Goal: Find specific page/section: Find specific page/section

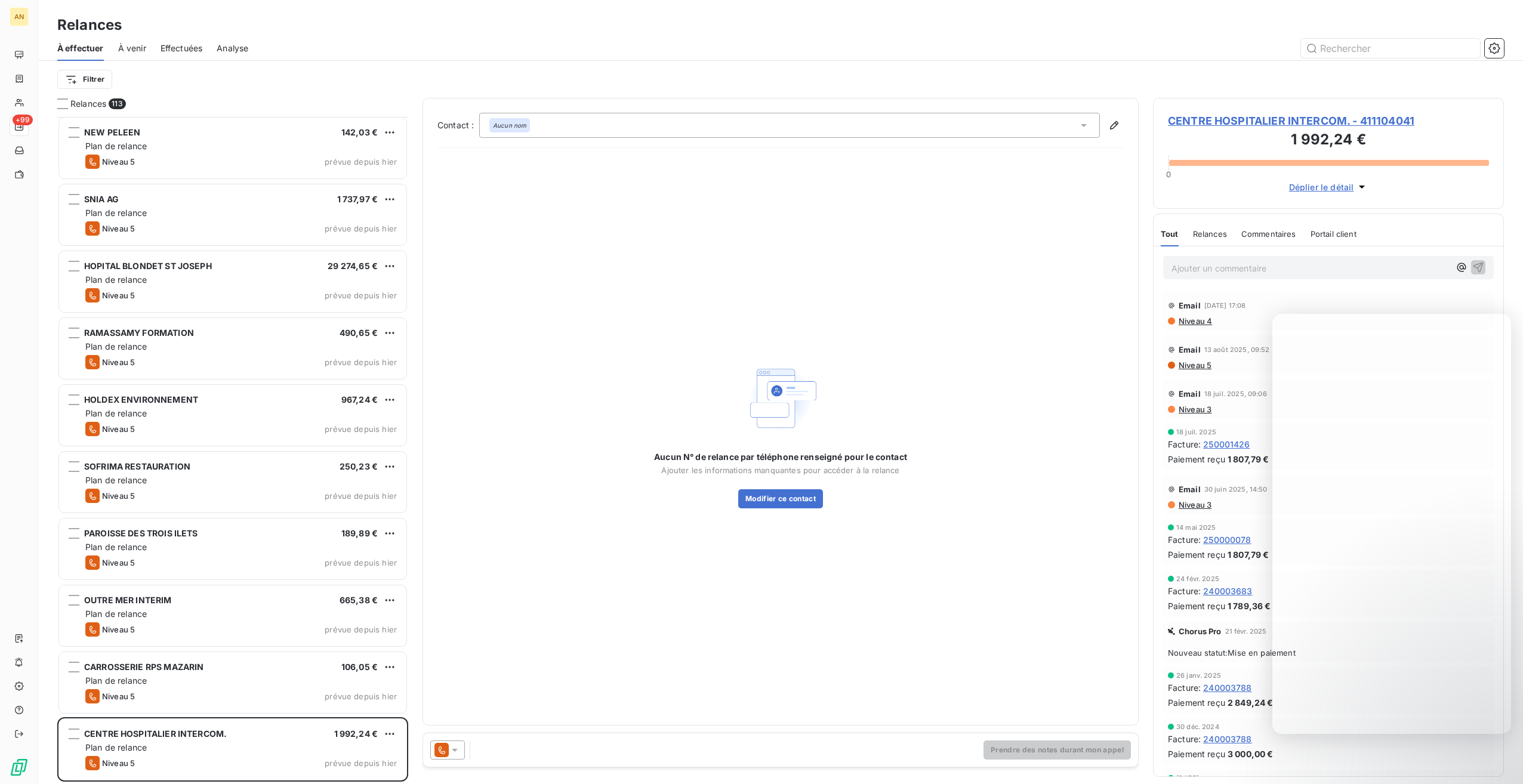
scroll to position [6884, 0]
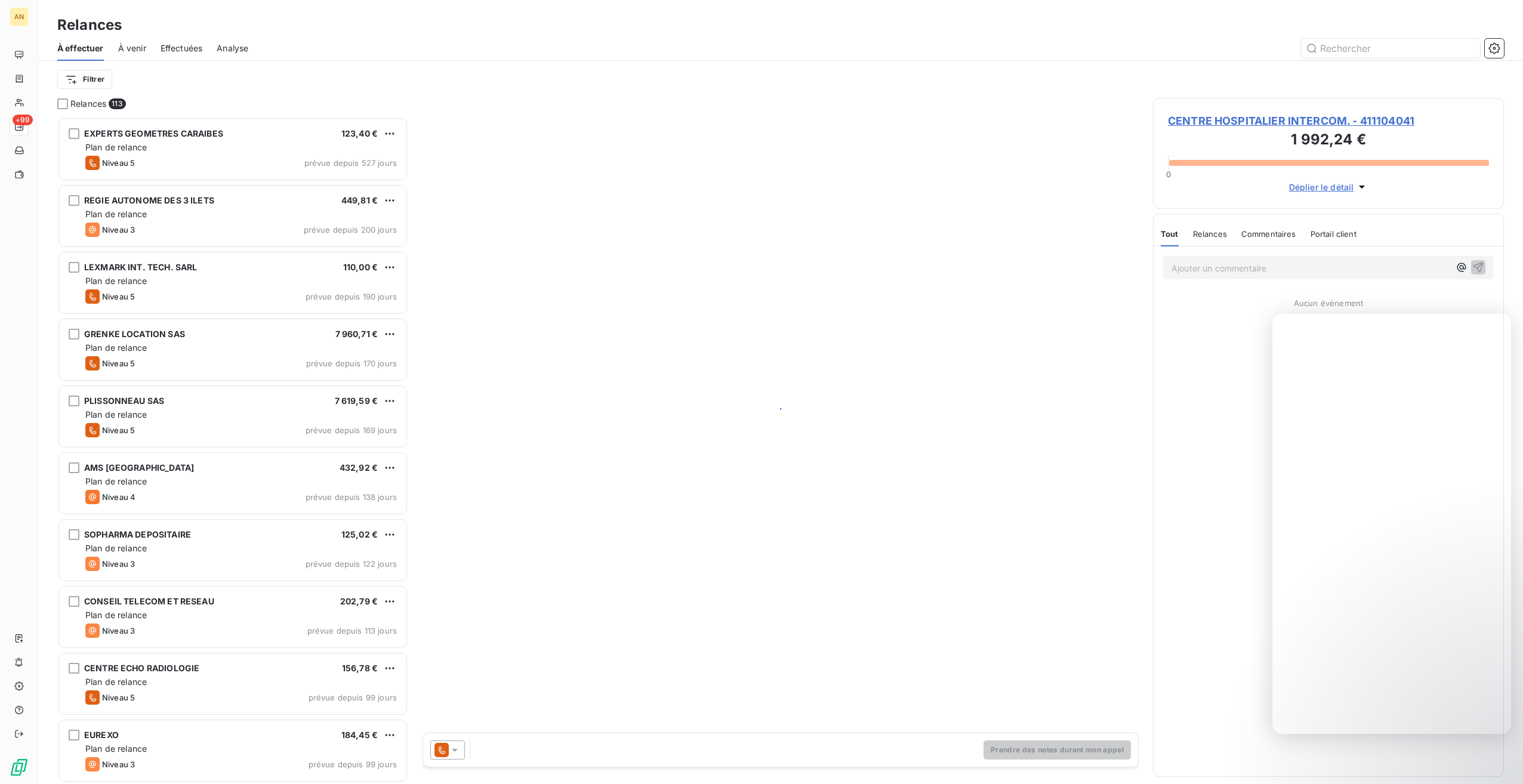
scroll to position [658, 341]
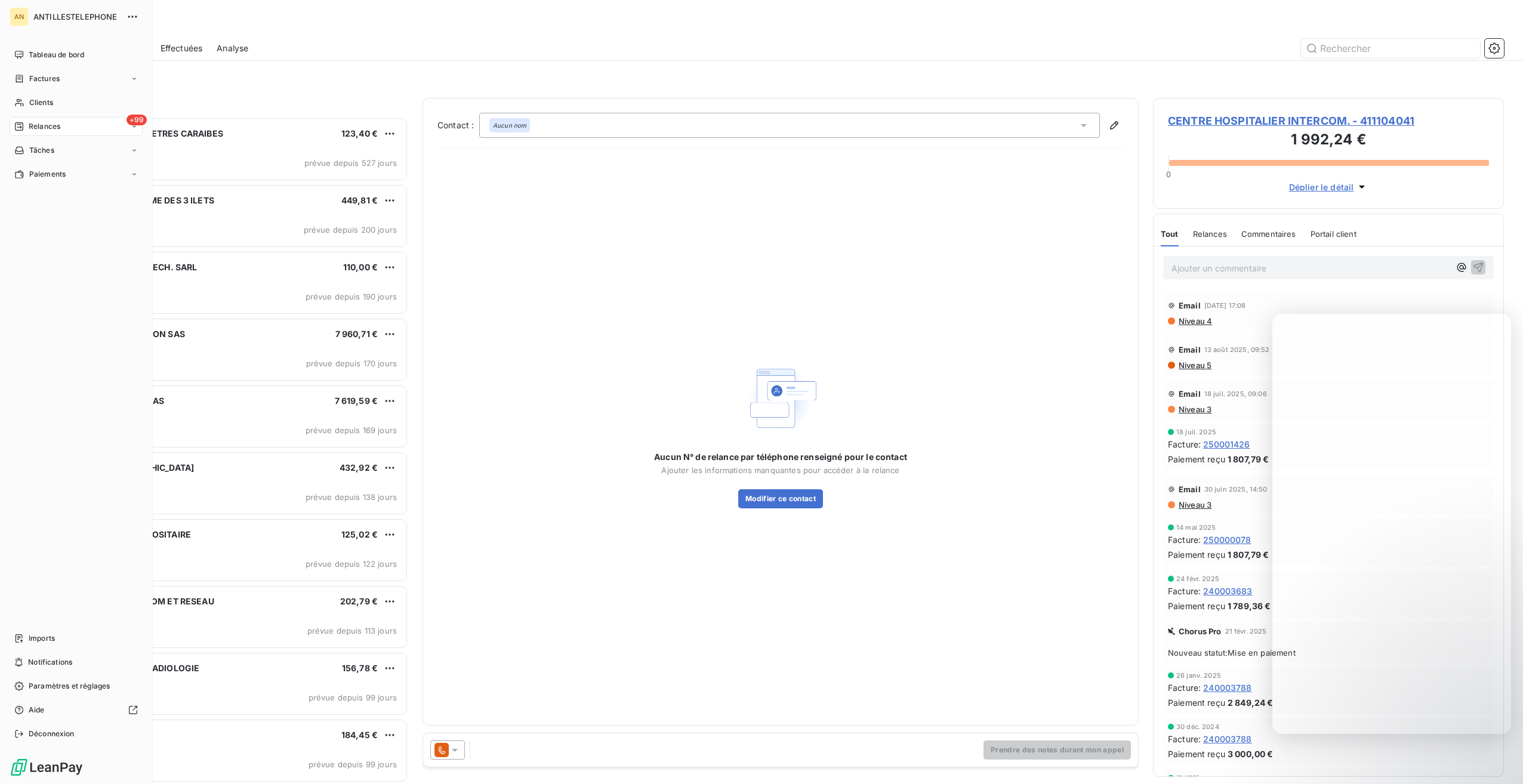
click at [21, 55] on icon at bounding box center [19, 54] width 8 height 8
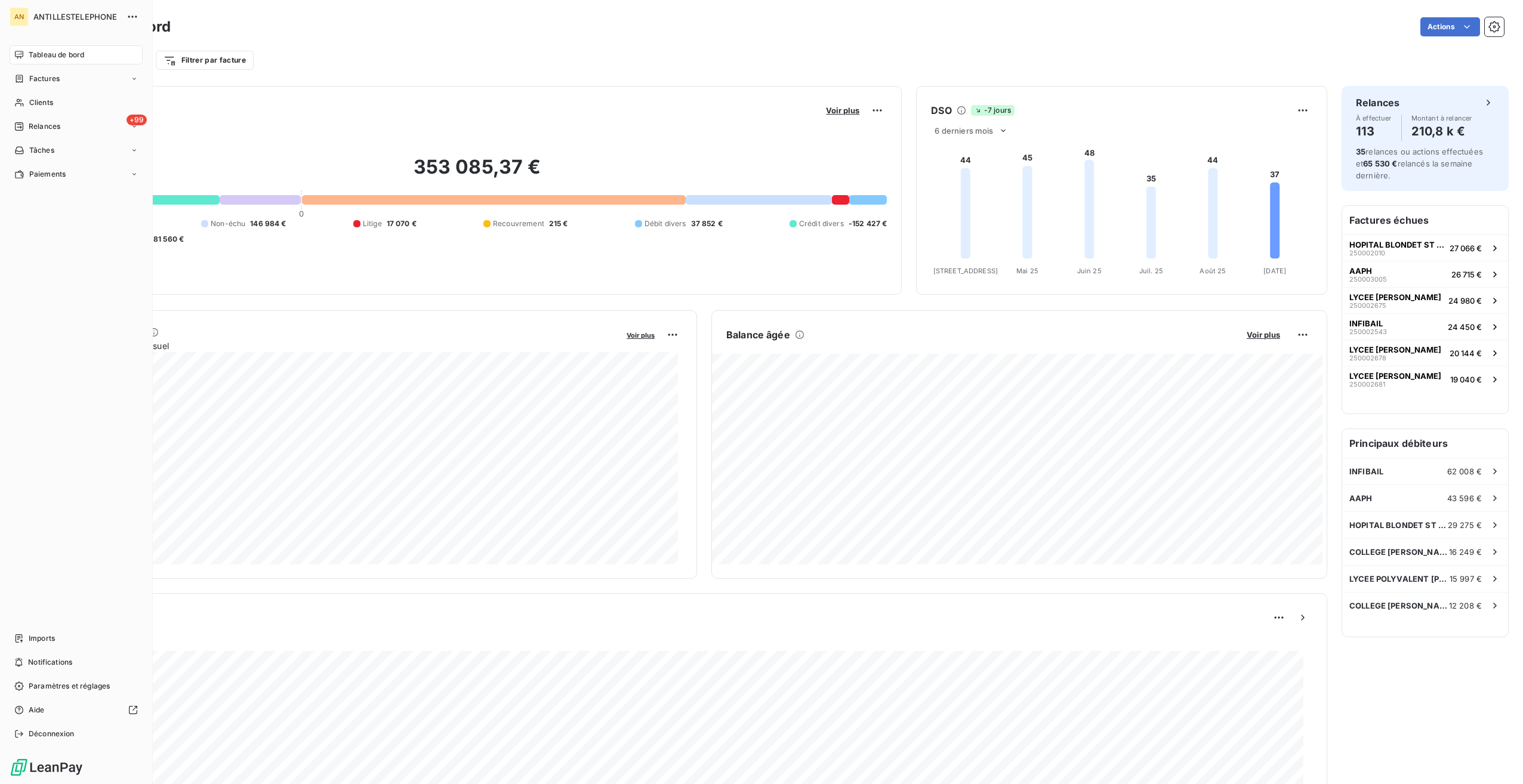
click at [17, 641] on icon at bounding box center [20, 639] width 10 height 10
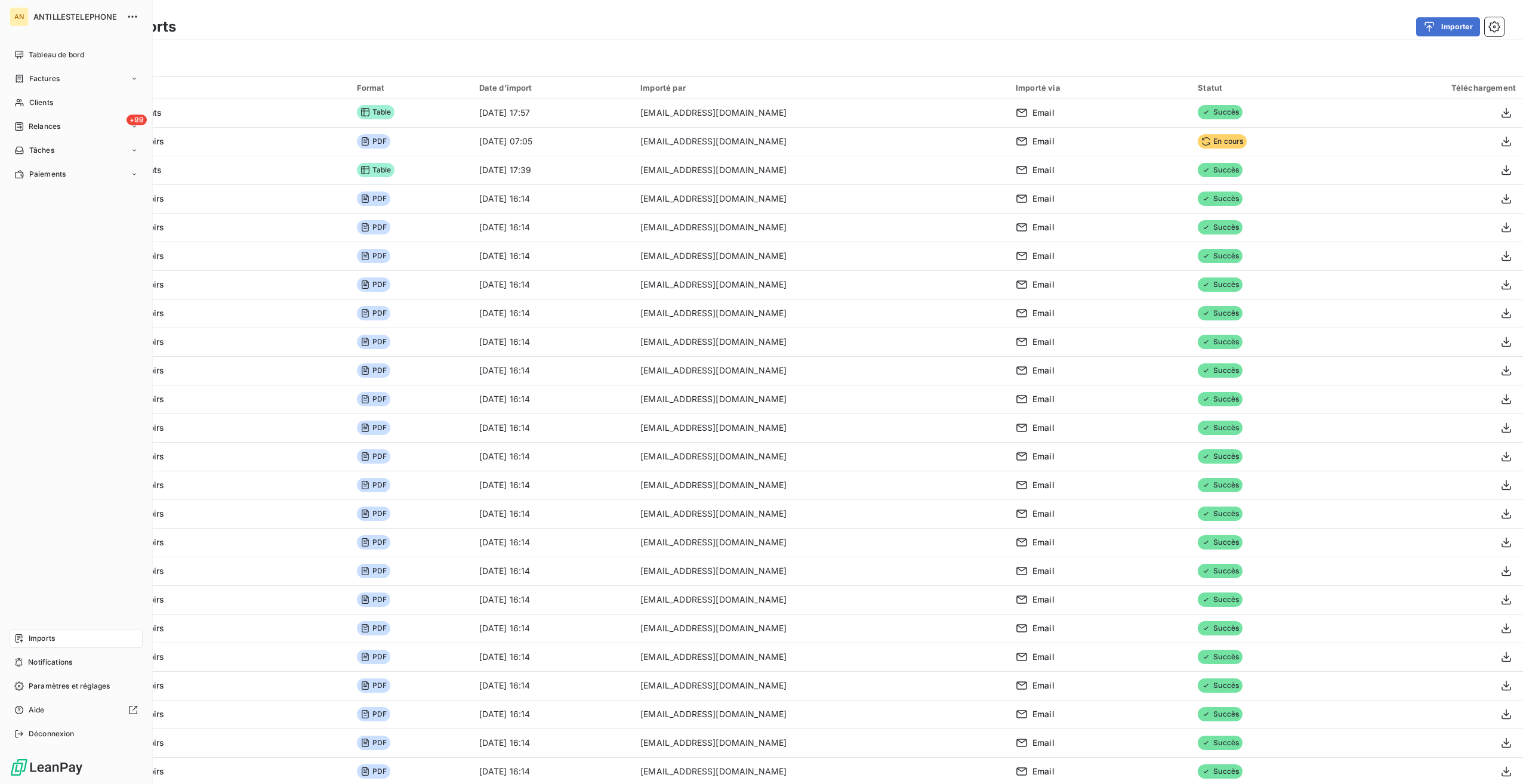
click at [28, 53] on div "Tableau de bord" at bounding box center [76, 54] width 133 height 19
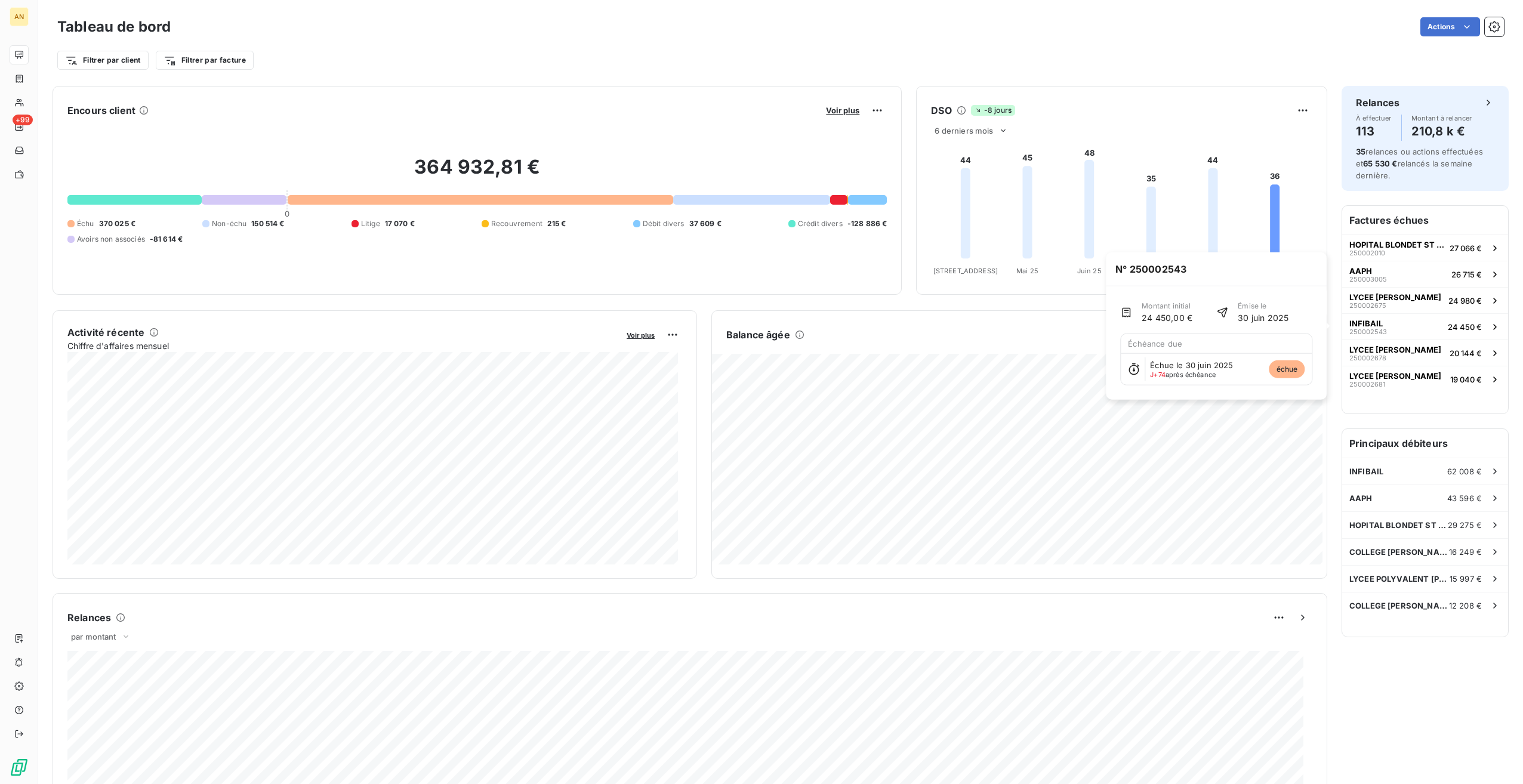
click at [1375, 325] on div "INFIBAIL 250002543" at bounding box center [1368, 326] width 37 height 17
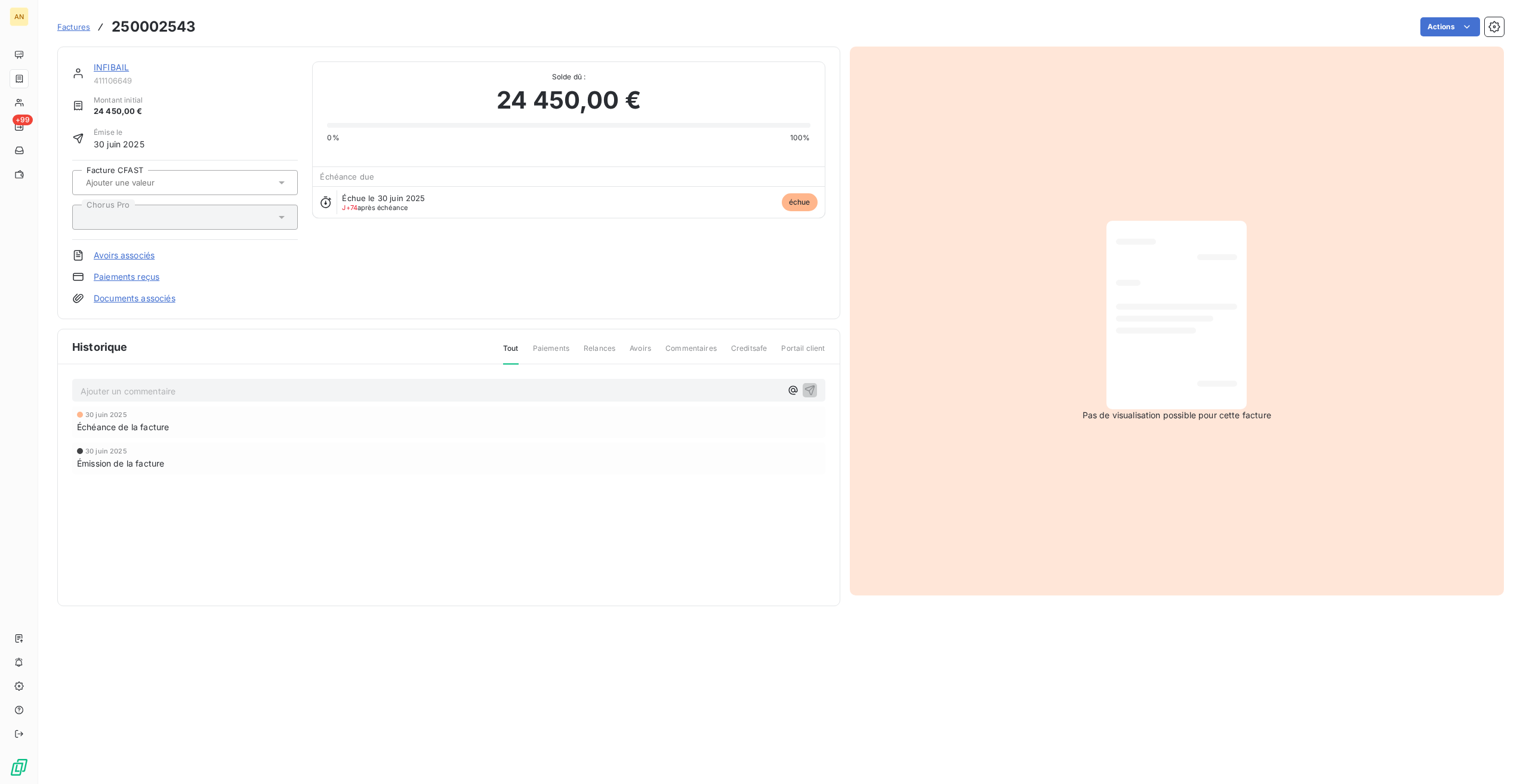
click at [114, 69] on link "INFIBAIL" at bounding box center [111, 67] width 36 height 10
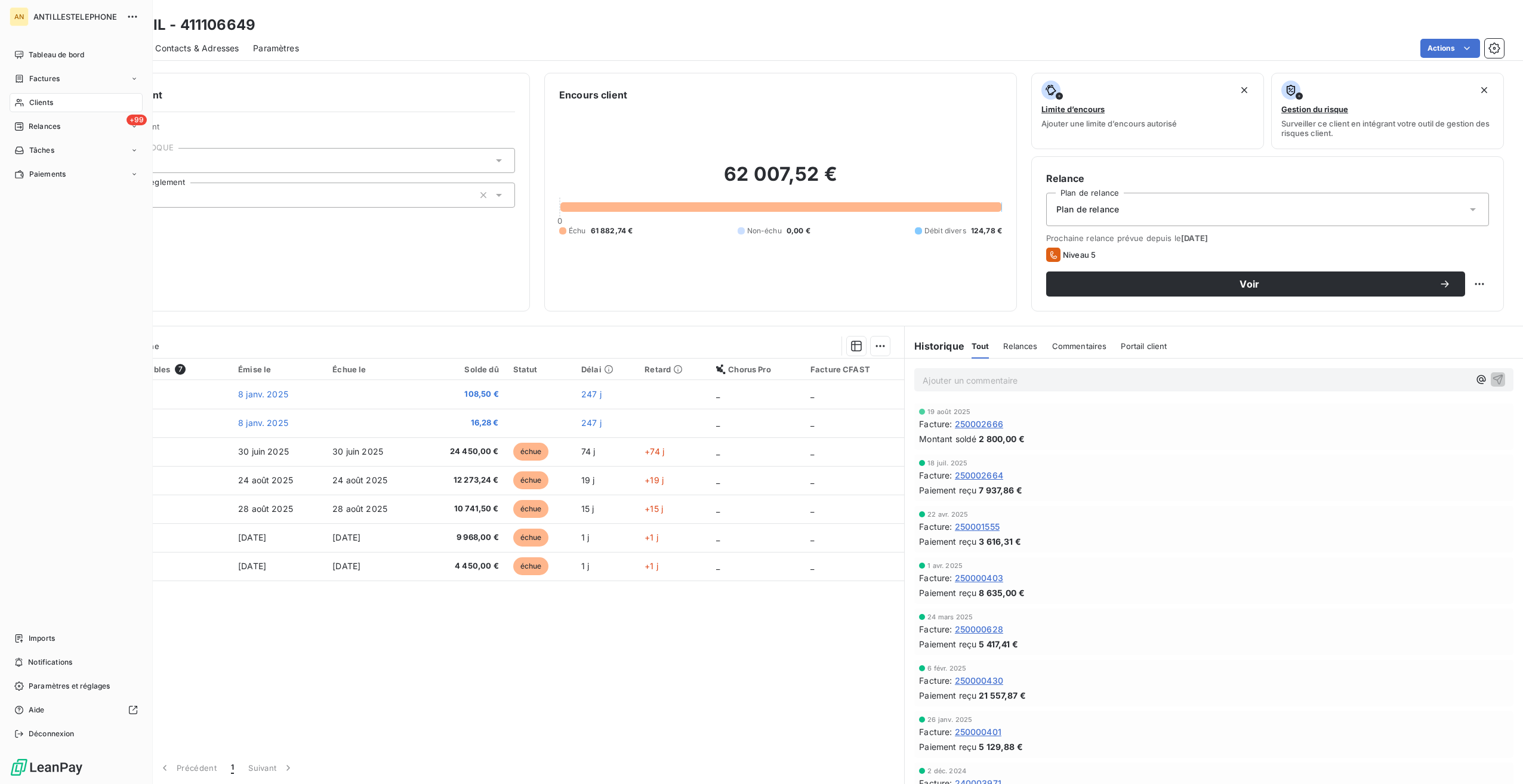
click at [37, 58] on span "Tableau de bord" at bounding box center [56, 54] width 55 height 11
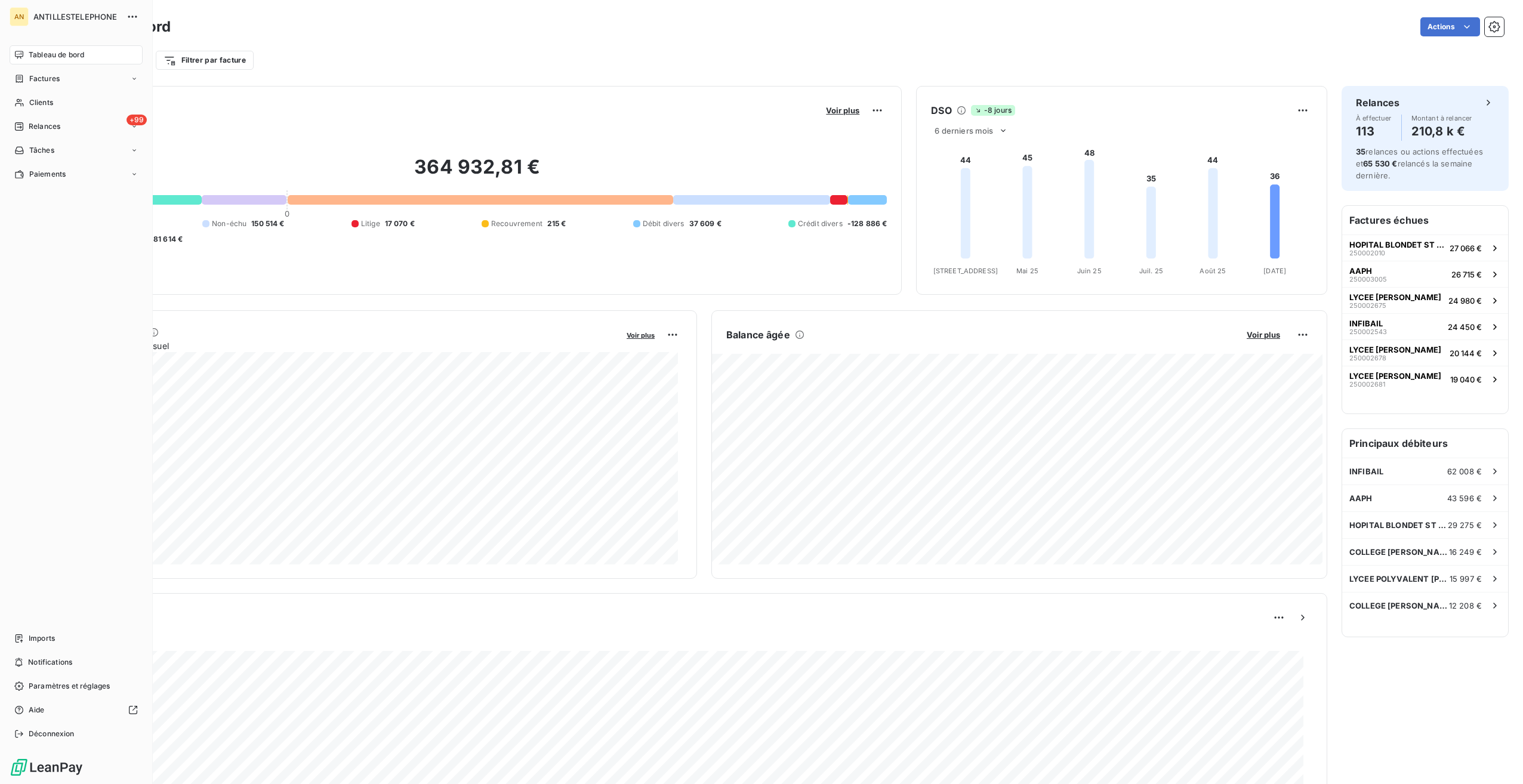
click at [38, 103] on span "Clients" at bounding box center [41, 103] width 24 height 11
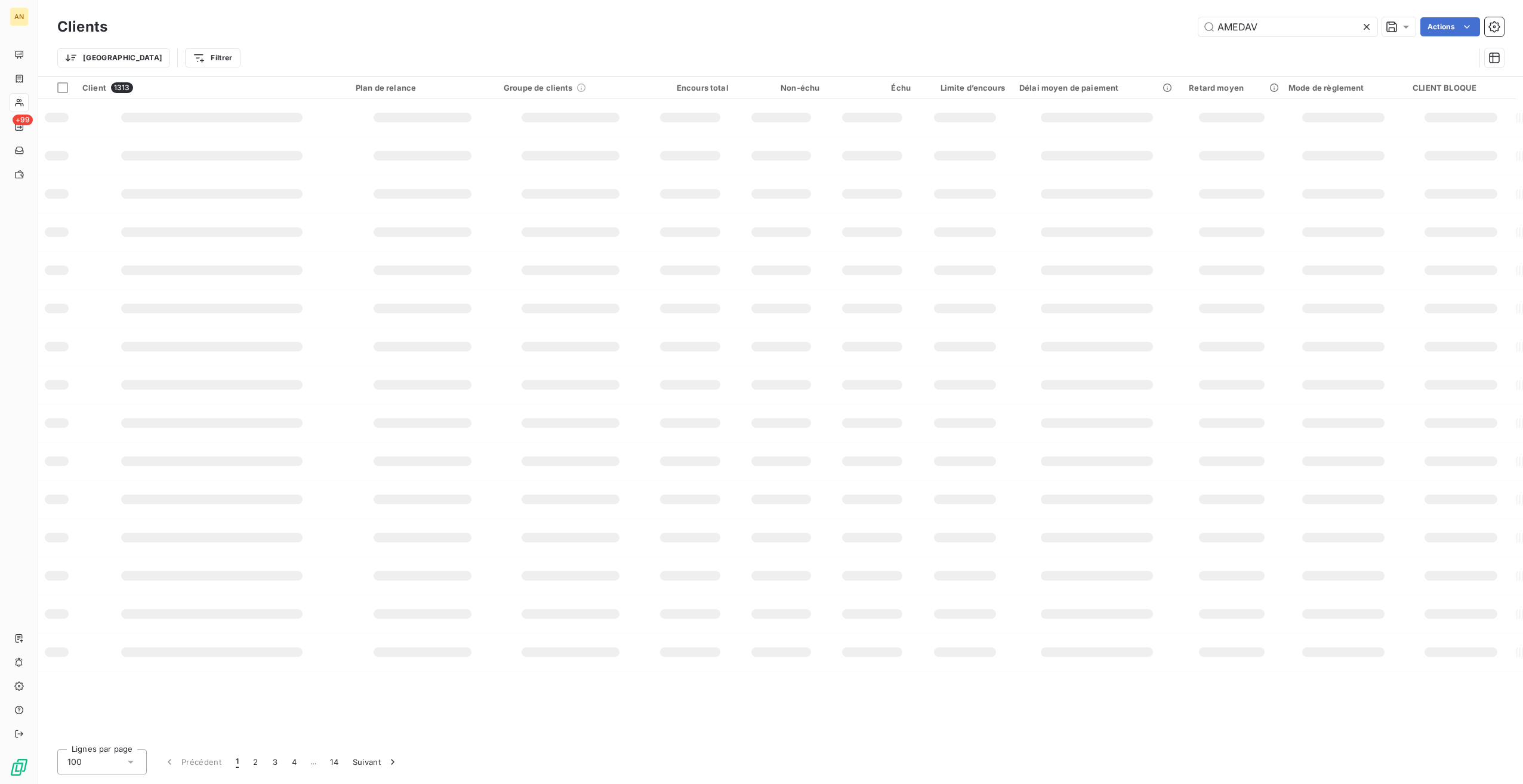
type input "AMEDAV"
click at [720, 104] on td "-97 €" at bounding box center [692, 112] width 92 height 29
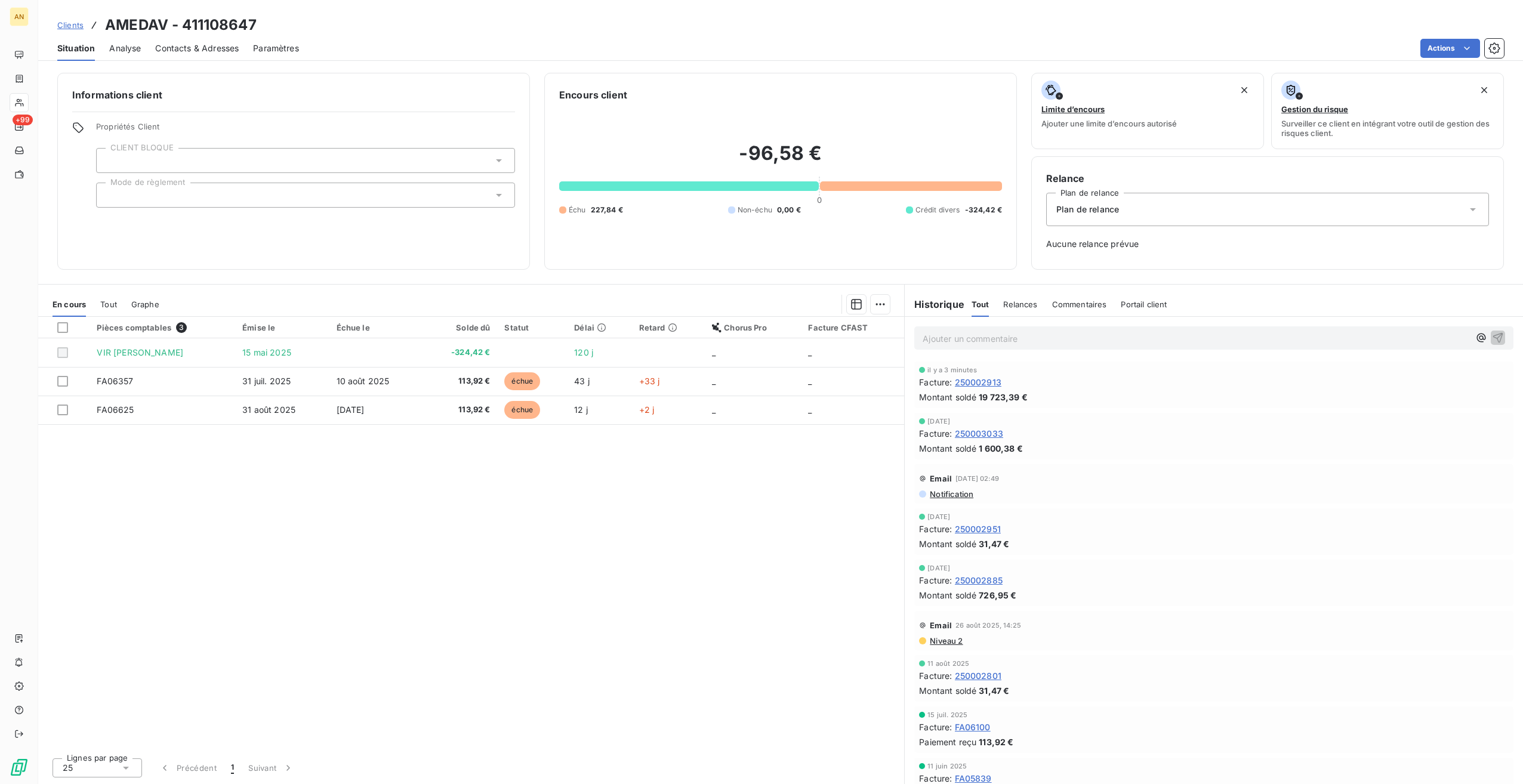
click at [107, 305] on span "Tout" at bounding box center [109, 305] width 17 height 10
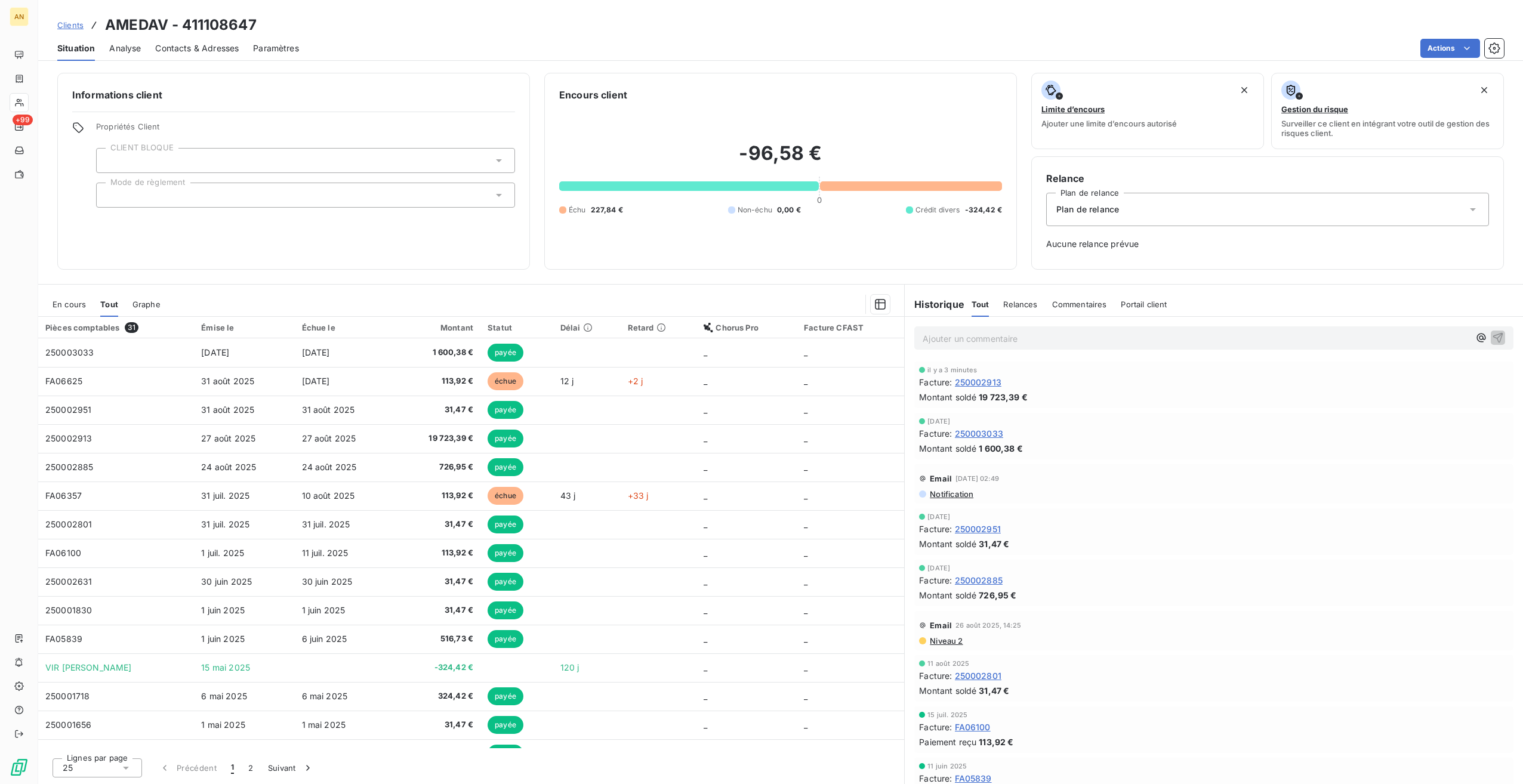
click at [73, 298] on div "En cours" at bounding box center [69, 304] width 34 height 25
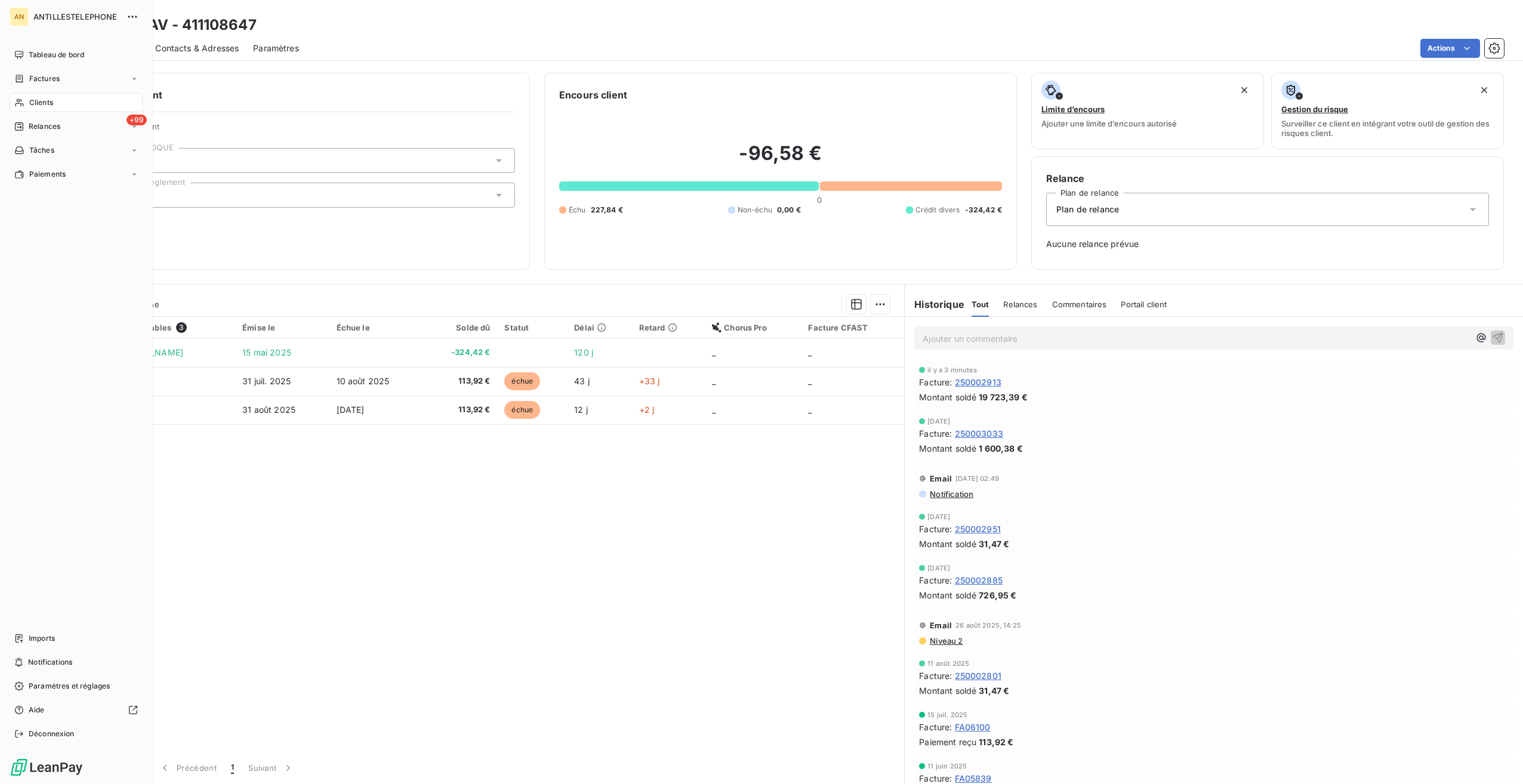
click at [34, 107] on span "Clients" at bounding box center [41, 103] width 24 height 11
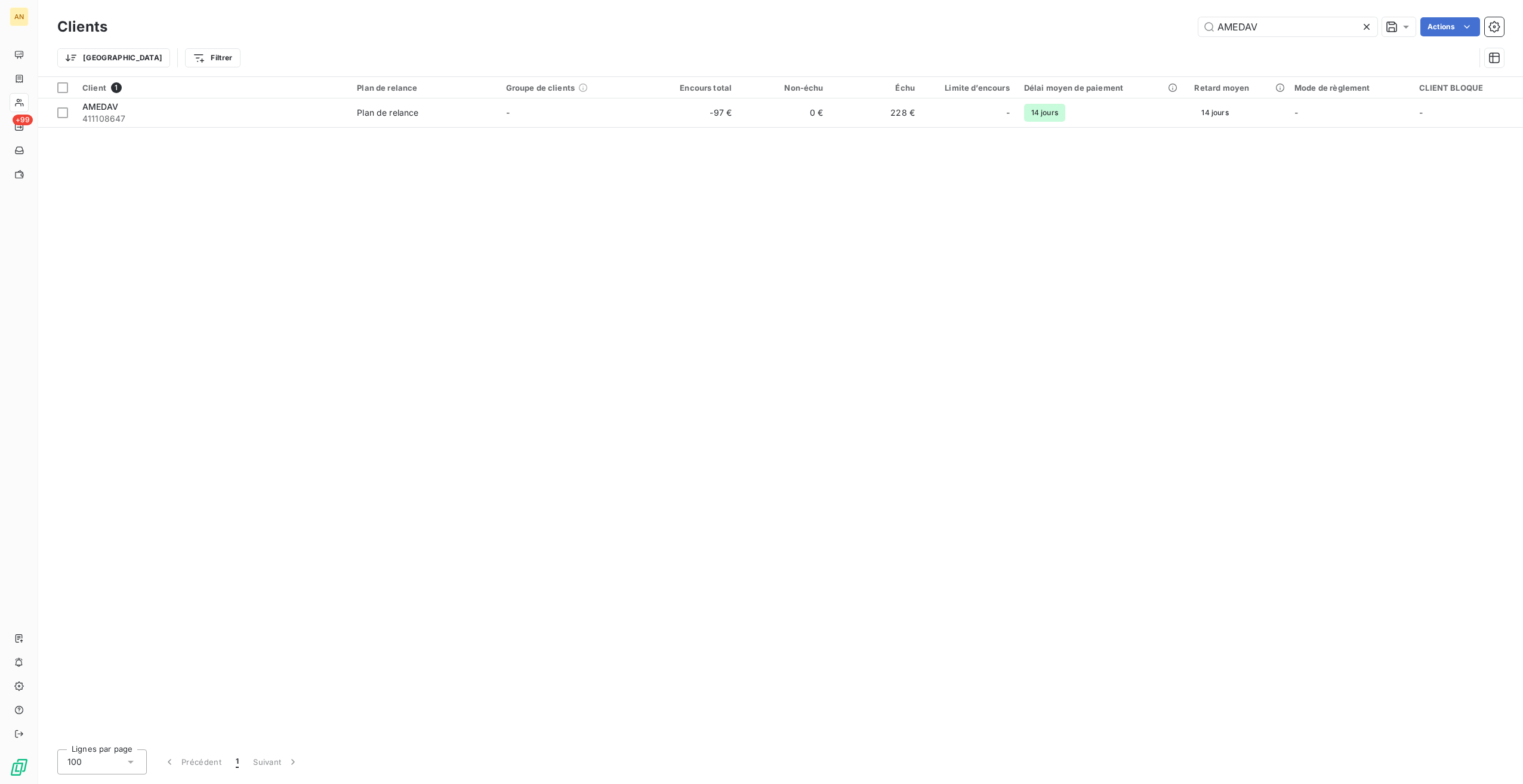
drag, startPoint x: 1270, startPoint y: 24, endPoint x: 1040, endPoint y: 25, distance: 230.0
click at [1044, 26] on div "AMEDAV Actions" at bounding box center [812, 27] width 1382 height 19
type input "AAPH"
click at [246, 115] on span "411109517" at bounding box center [212, 118] width 260 height 12
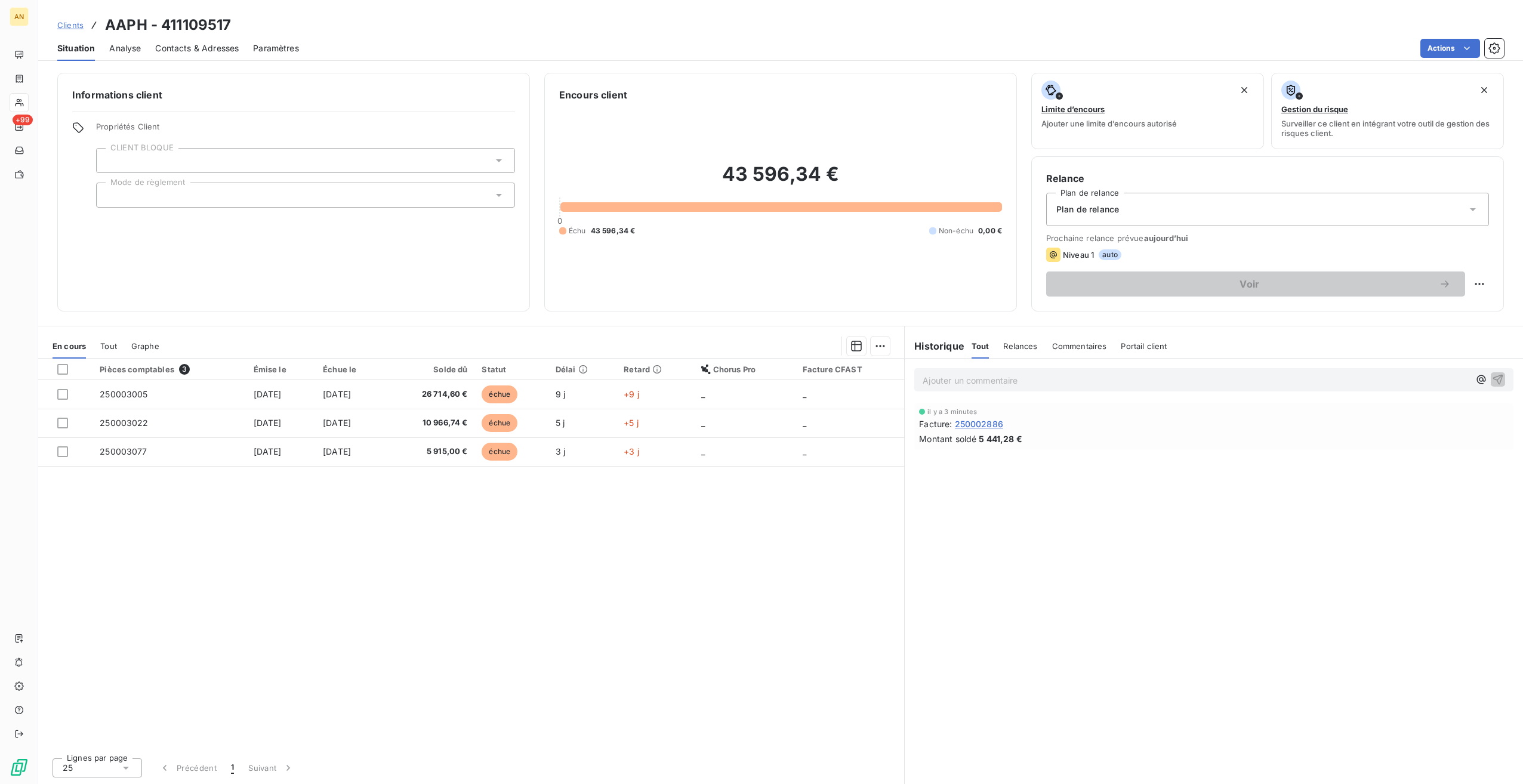
click at [110, 345] on span "Tout" at bounding box center [109, 346] width 17 height 10
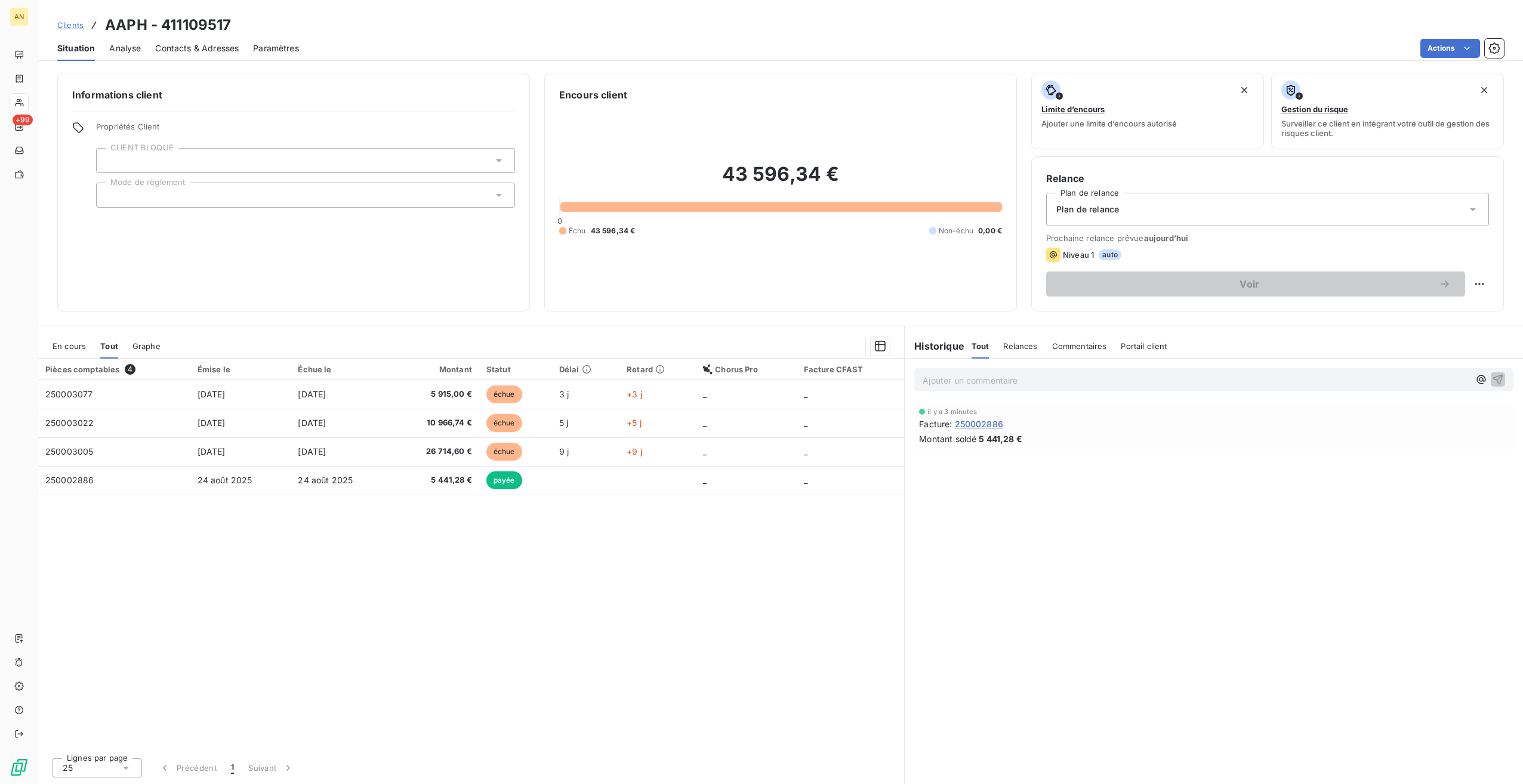
click at [74, 345] on span "En cours" at bounding box center [69, 346] width 34 height 10
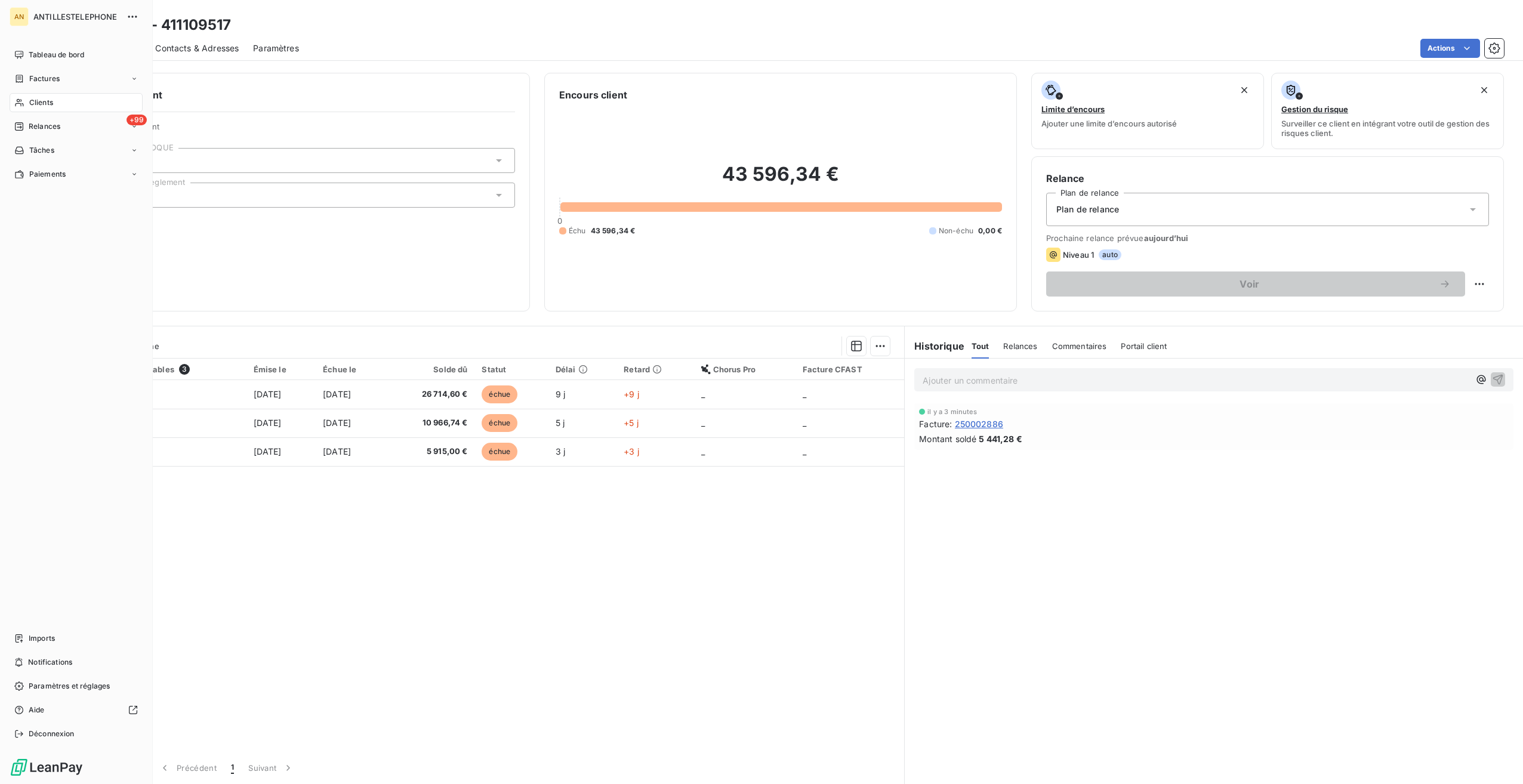
click at [38, 107] on span "Clients" at bounding box center [41, 103] width 24 height 11
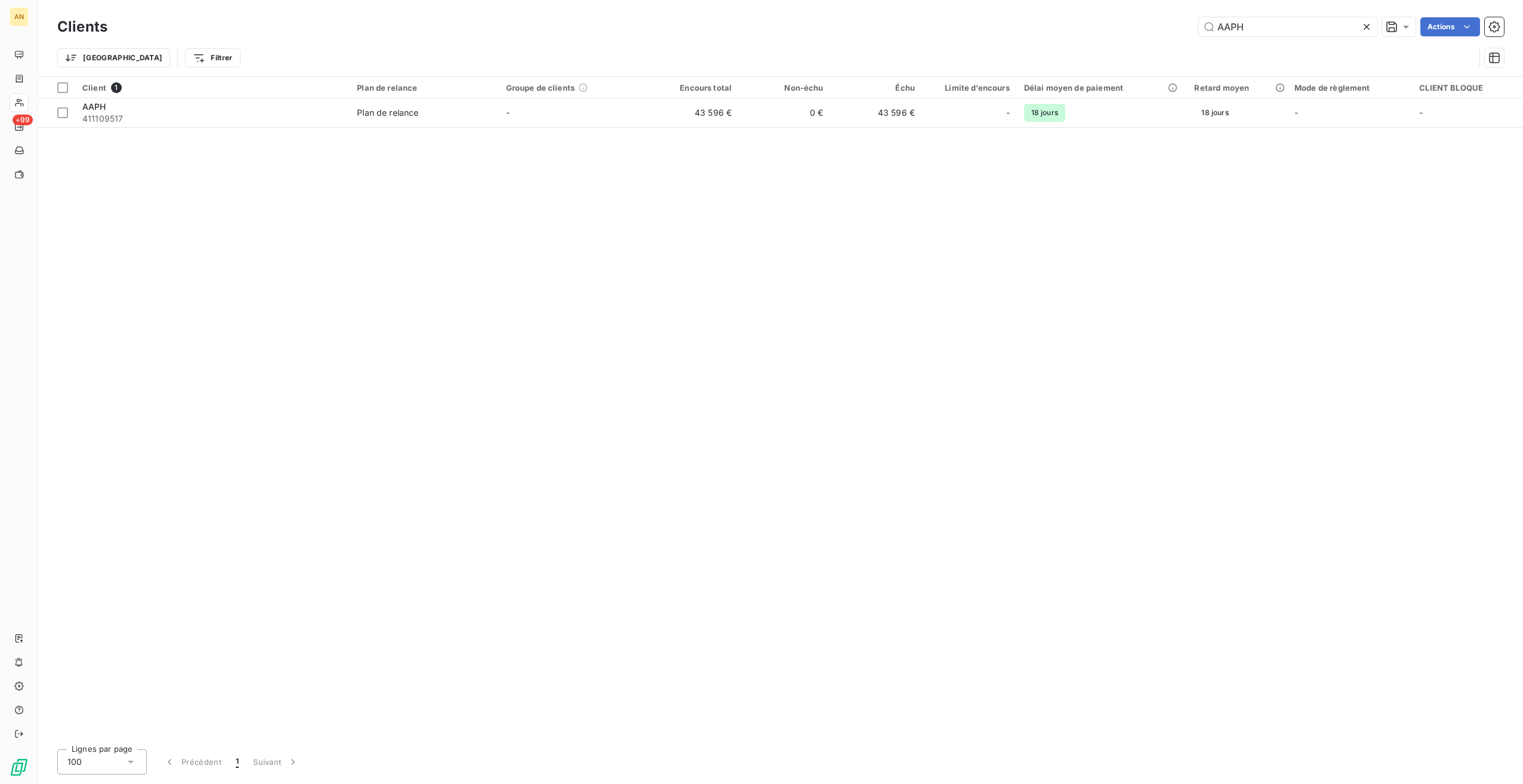
drag, startPoint x: 1155, startPoint y: 31, endPoint x: 1124, endPoint y: 28, distance: 31.1
click at [1124, 30] on div "AAPH Actions" at bounding box center [812, 27] width 1382 height 19
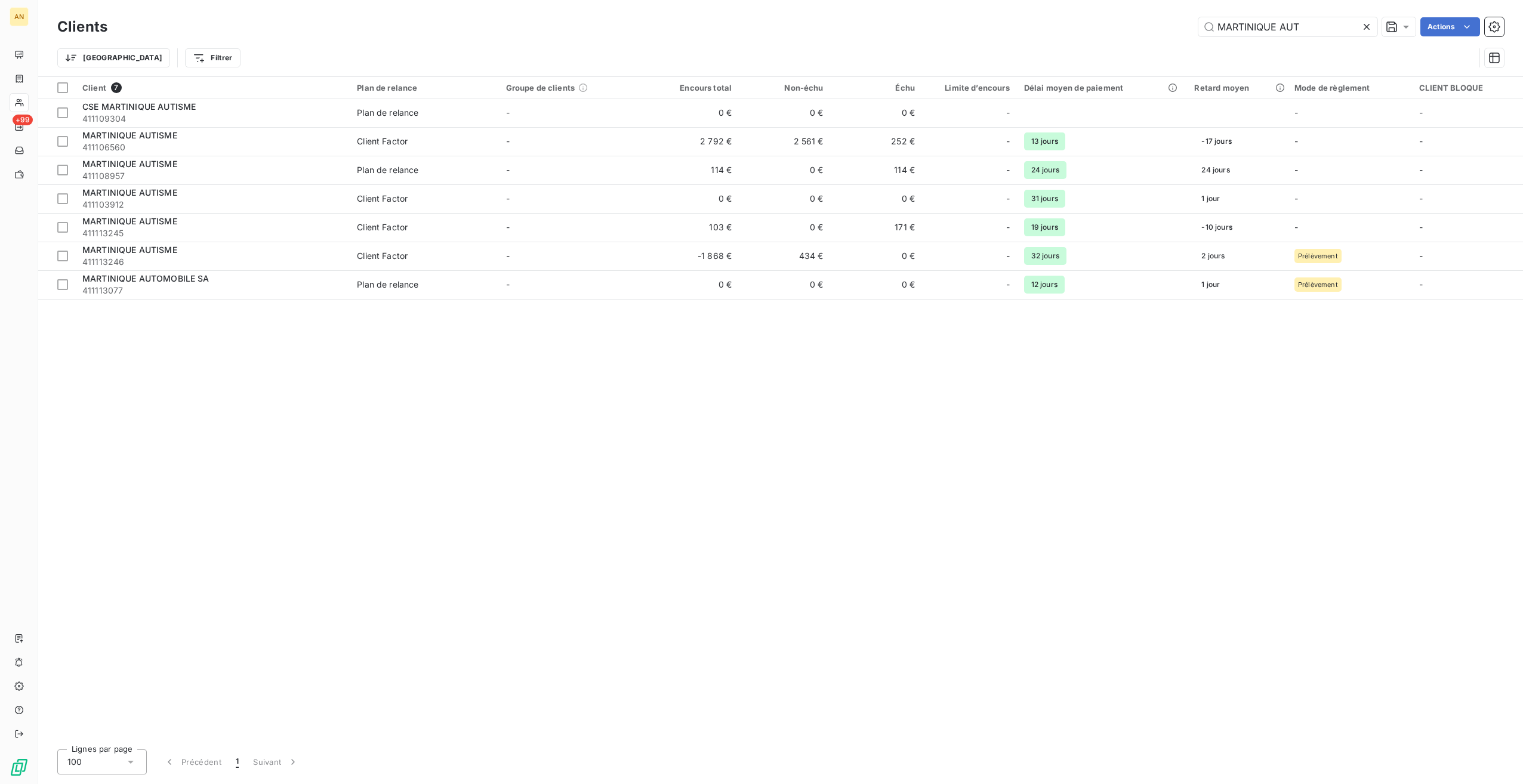
type input "MARTINIQUE AUT"
click at [714, 132] on td "2 792 €" at bounding box center [692, 141] width 92 height 29
click at [698, 260] on td "-1 868 €" at bounding box center [692, 255] width 92 height 29
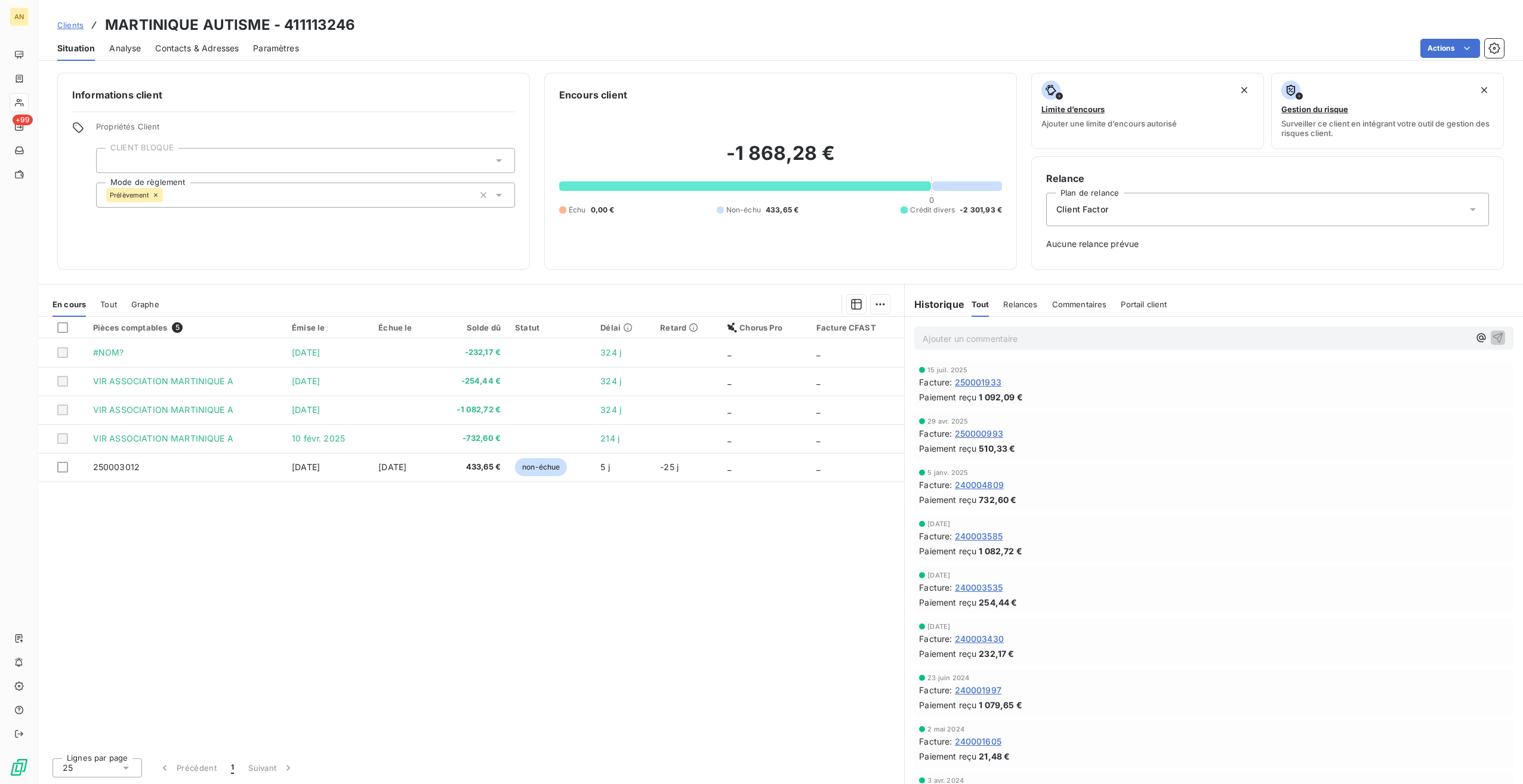
click at [105, 303] on span "Tout" at bounding box center [109, 305] width 17 height 10
